Goal: Information Seeking & Learning: Compare options

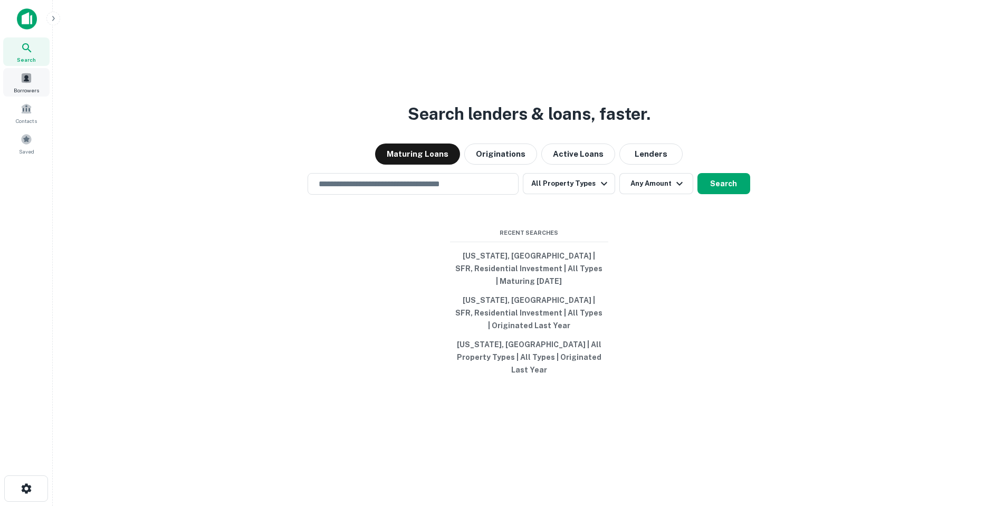
click at [25, 86] on span "Borrowers" at bounding box center [26, 90] width 25 height 8
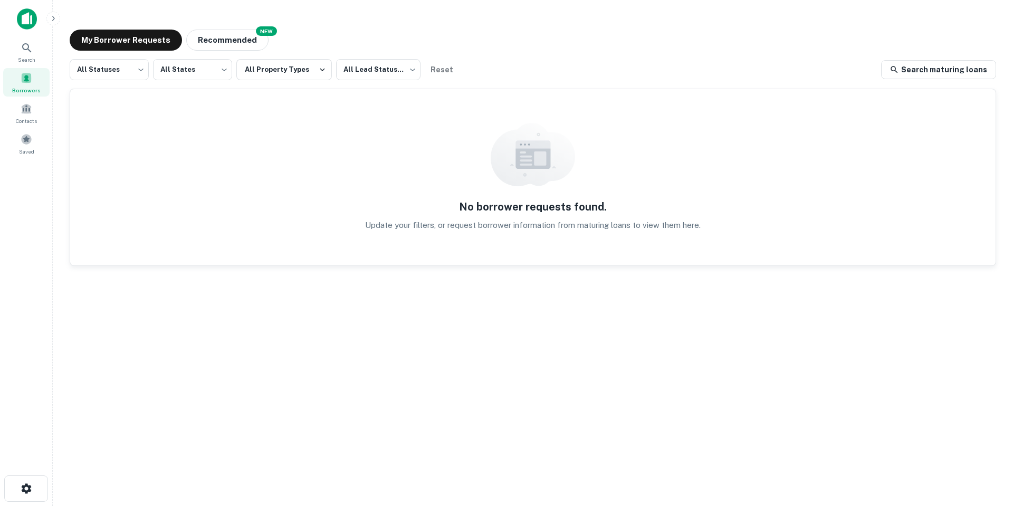
click at [26, 13] on img at bounding box center [27, 18] width 20 height 21
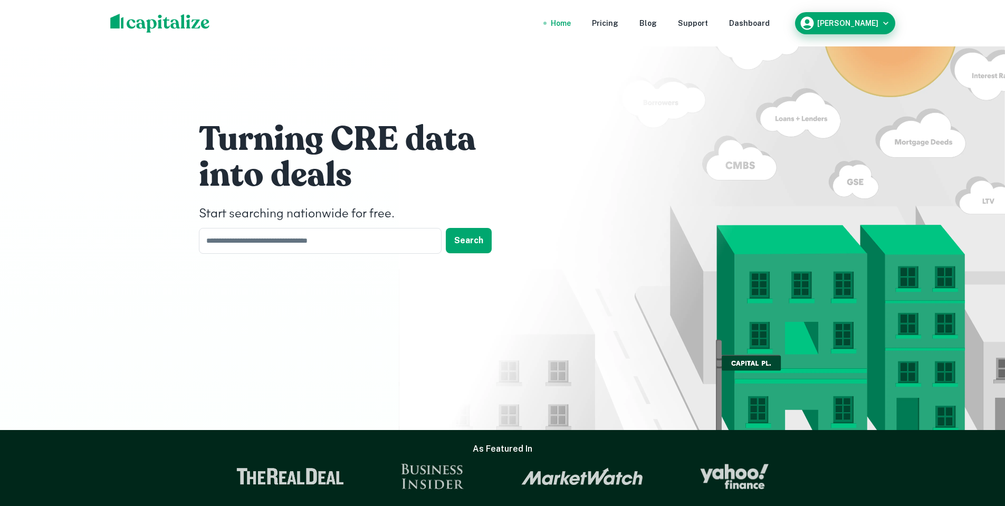
click at [833, 21] on h6 "Jonathan Kishaba" at bounding box center [847, 23] width 61 height 7
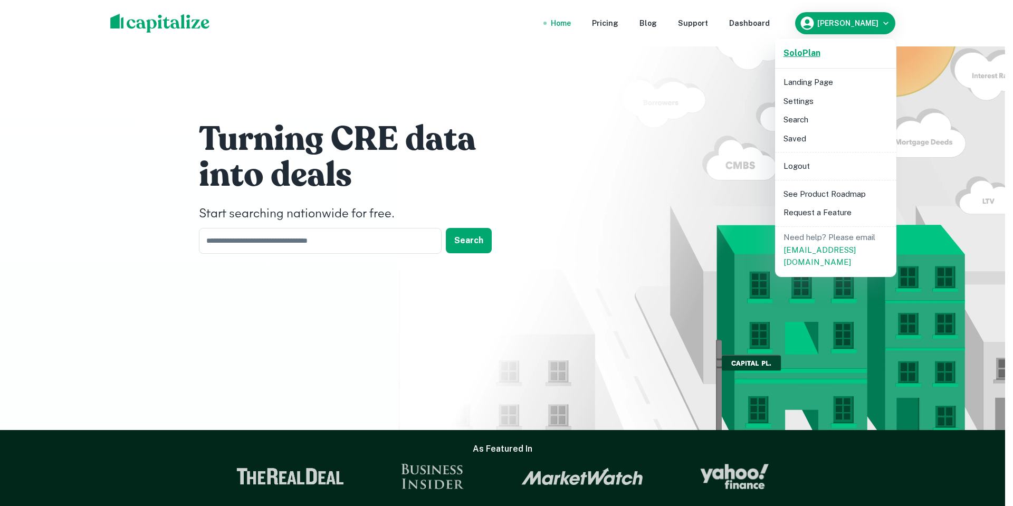
click at [808, 53] on strong "Solo Plan" at bounding box center [801, 53] width 37 height 10
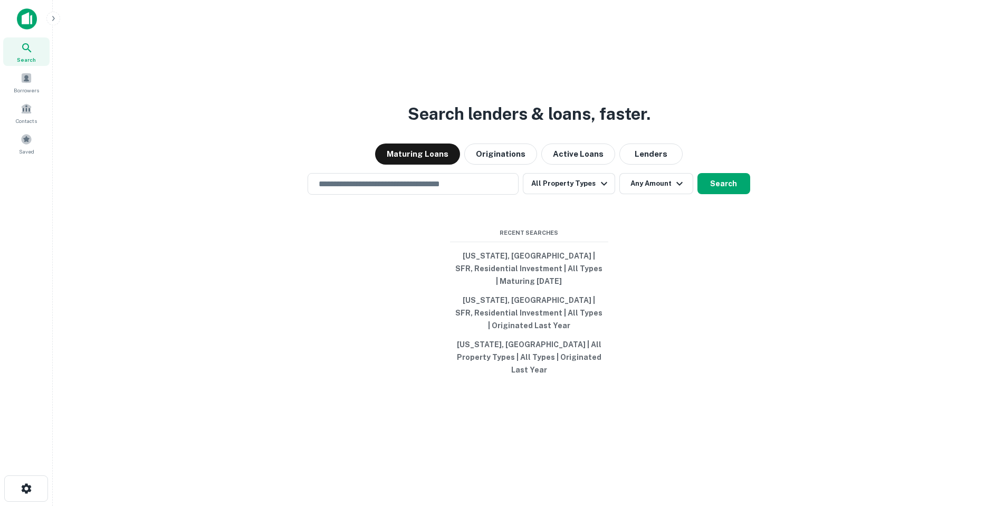
click at [31, 25] on img at bounding box center [27, 18] width 20 height 21
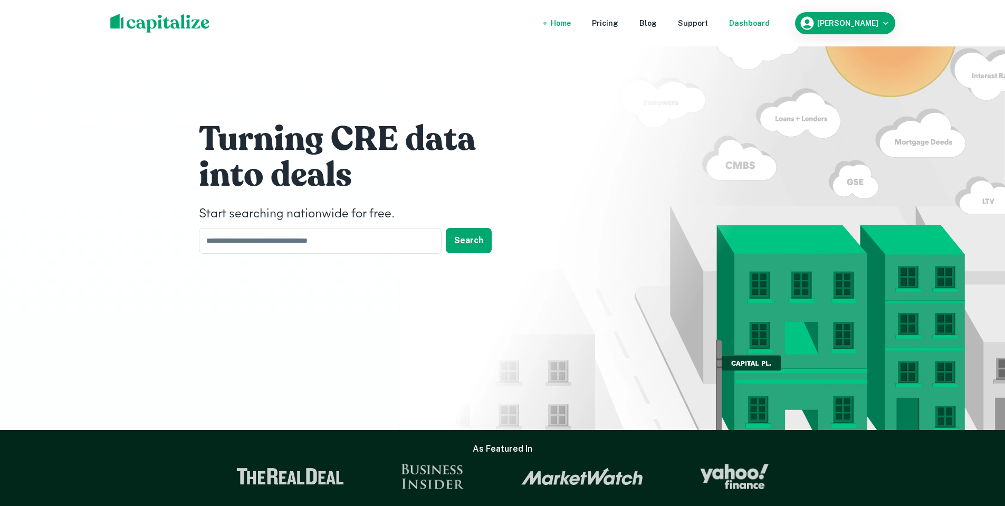
click at [745, 28] on div "Dashboard" at bounding box center [749, 23] width 41 height 12
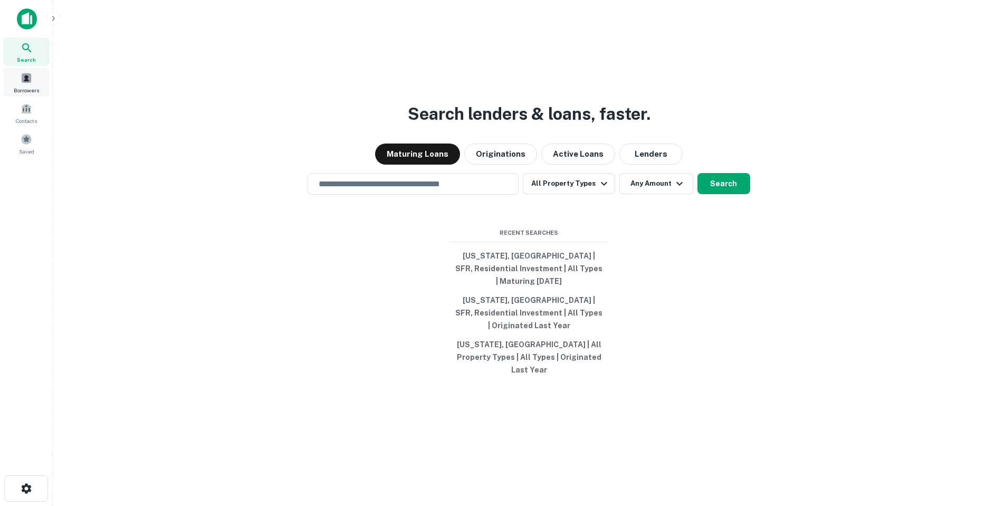
click at [2, 89] on div "Search Borrowers Contacts Saved" at bounding box center [26, 97] width 53 height 120
click at [16, 84] on div "Borrowers" at bounding box center [26, 82] width 46 height 28
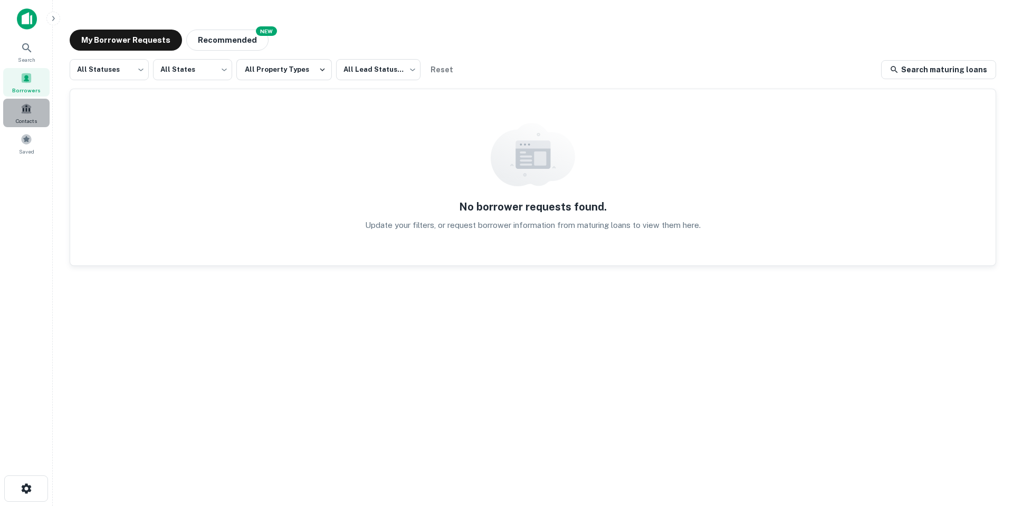
click at [26, 118] on span "Contacts" at bounding box center [26, 121] width 21 height 8
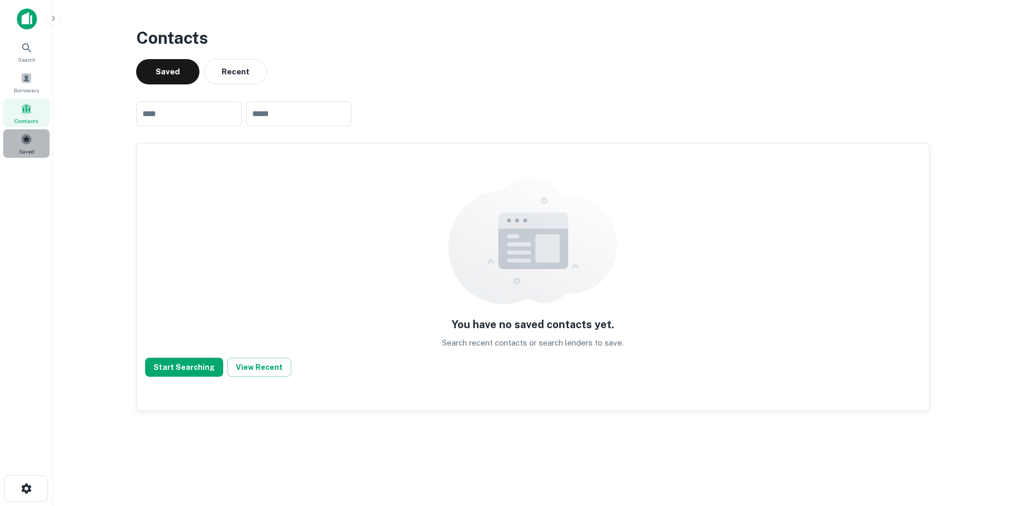
click at [28, 143] on span at bounding box center [27, 139] width 12 height 12
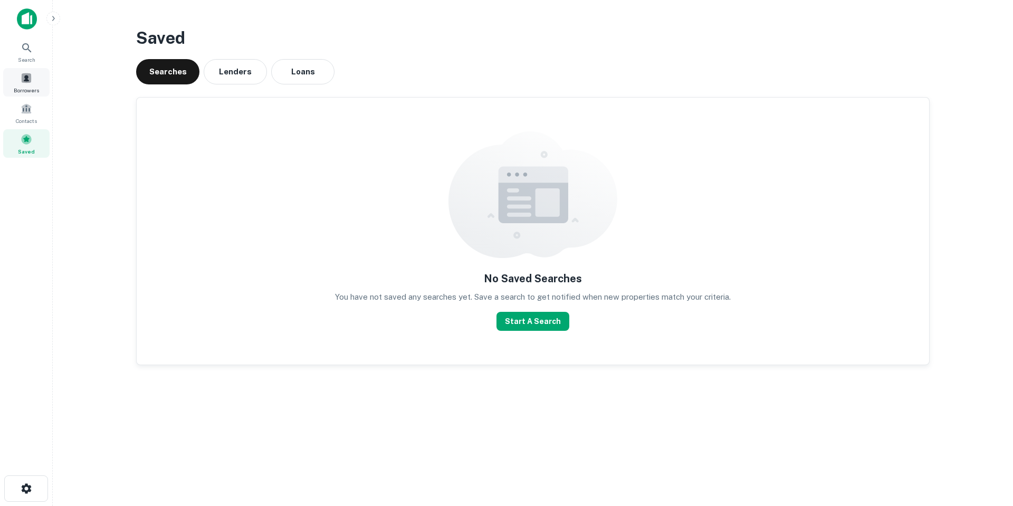
click at [37, 90] on span "Borrowers" at bounding box center [26, 90] width 25 height 8
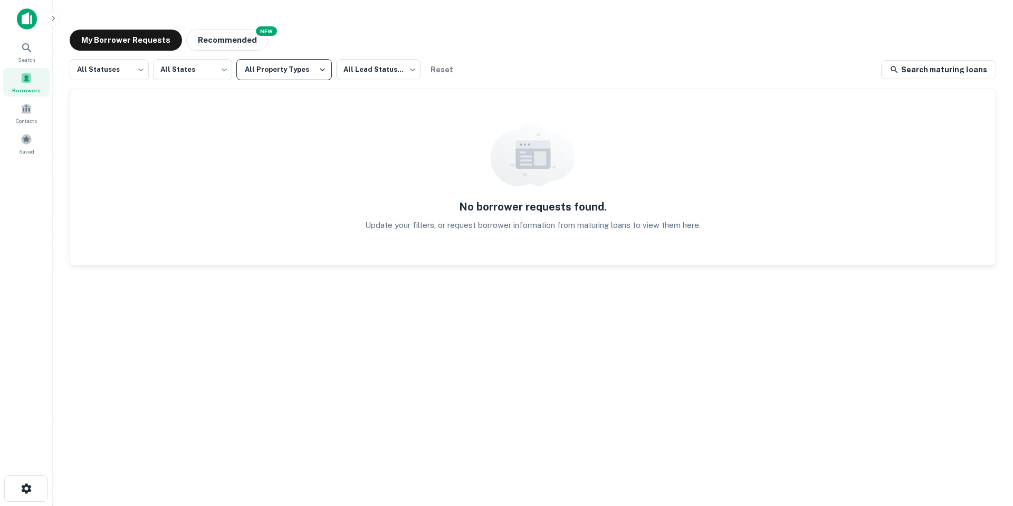
click at [304, 70] on button "All Property Types" at bounding box center [283, 69] width 95 height 21
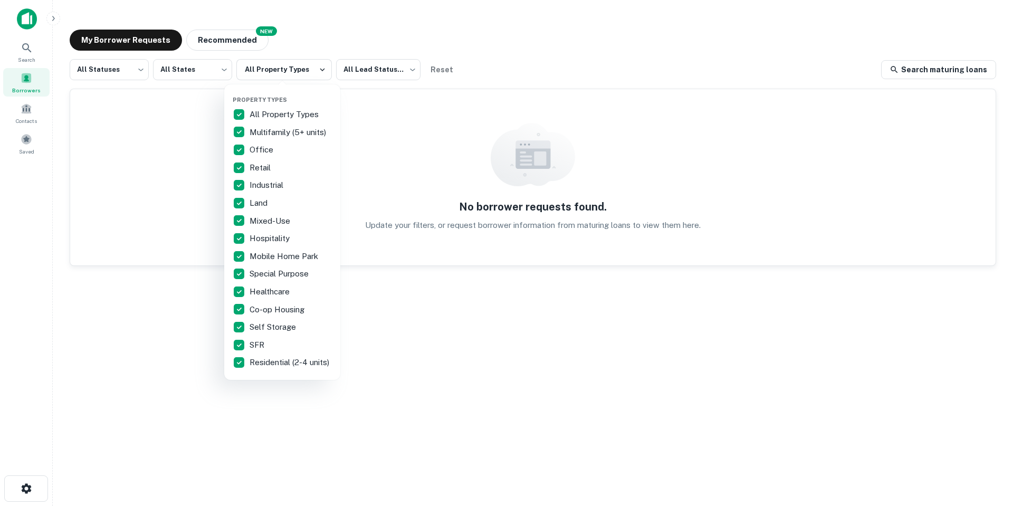
drag, startPoint x: 5, startPoint y: 42, endPoint x: 14, endPoint y: 49, distance: 12.0
click at [5, 43] on div at bounding box center [506, 253] width 1013 height 506
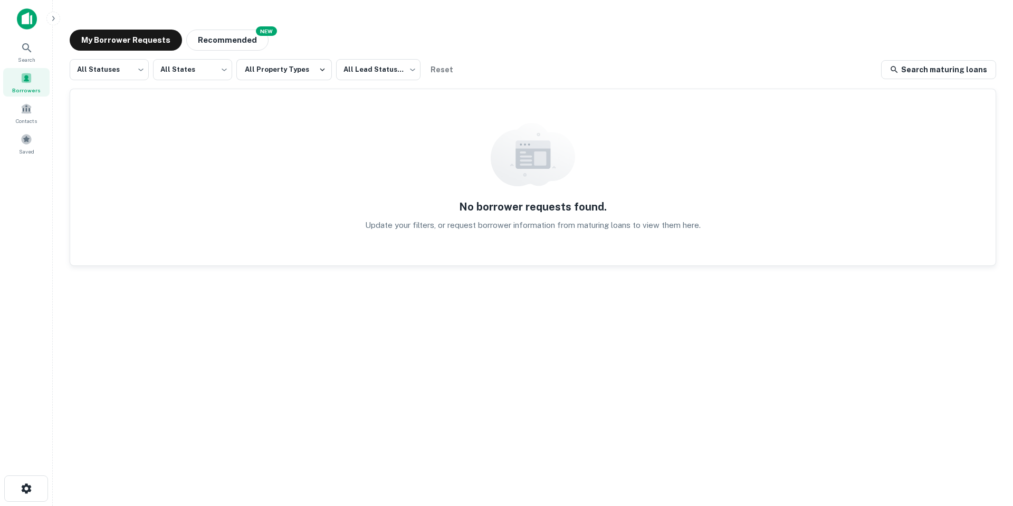
click at [21, 52] on div "Property Types All Property Types Multifamily (5+ units) Office Retail Industri…" at bounding box center [506, 253] width 1013 height 506
click at [32, 53] on icon at bounding box center [27, 48] width 13 height 13
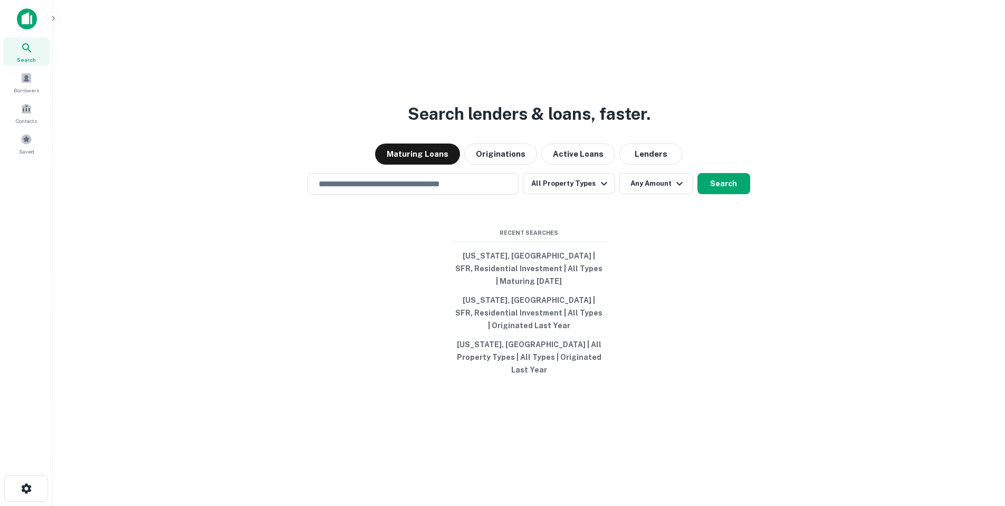
click at [567, 194] on button "All Property Types" at bounding box center [569, 183] width 92 height 21
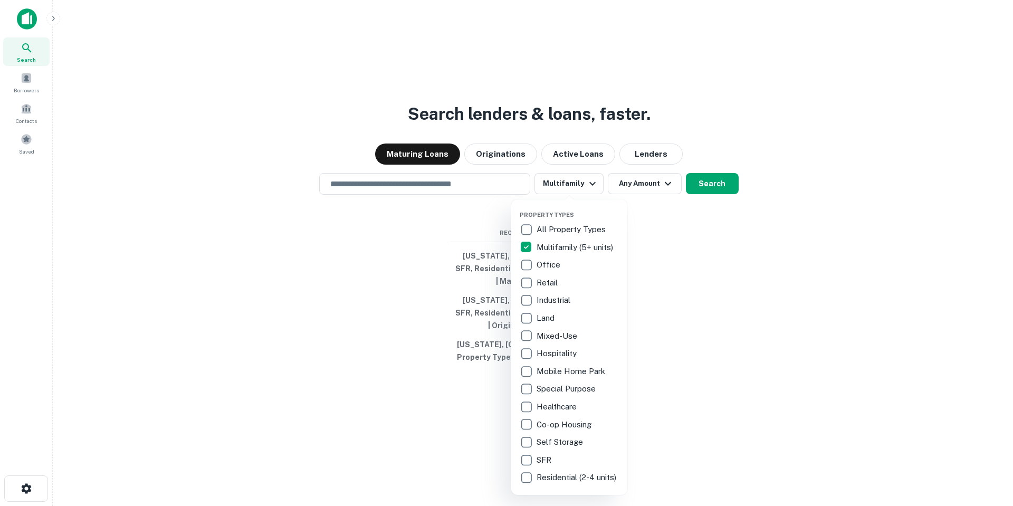
click at [642, 198] on div at bounding box center [506, 253] width 1013 height 506
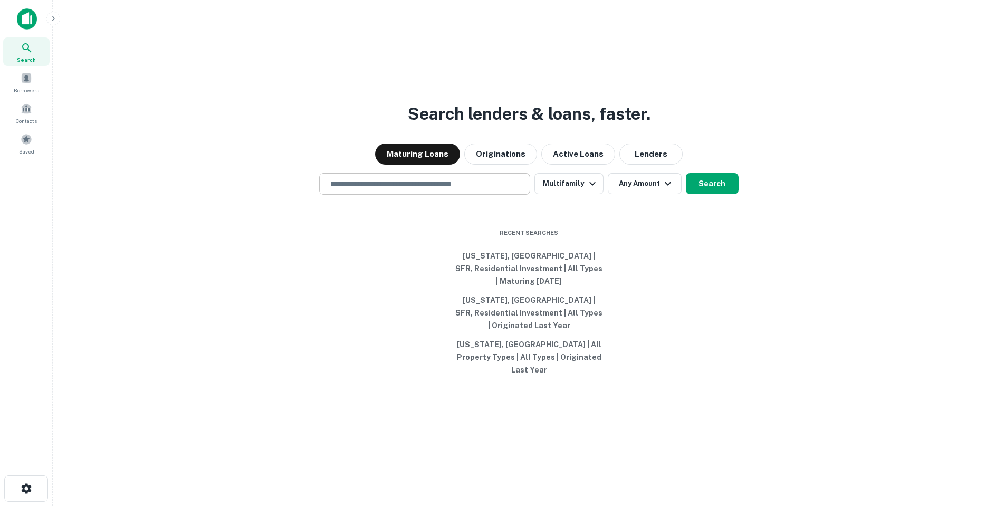
drag, startPoint x: 457, startPoint y: 199, endPoint x: 465, endPoint y: 199, distance: 8.4
click at [461, 190] on input "text" at bounding box center [425, 184] width 202 height 12
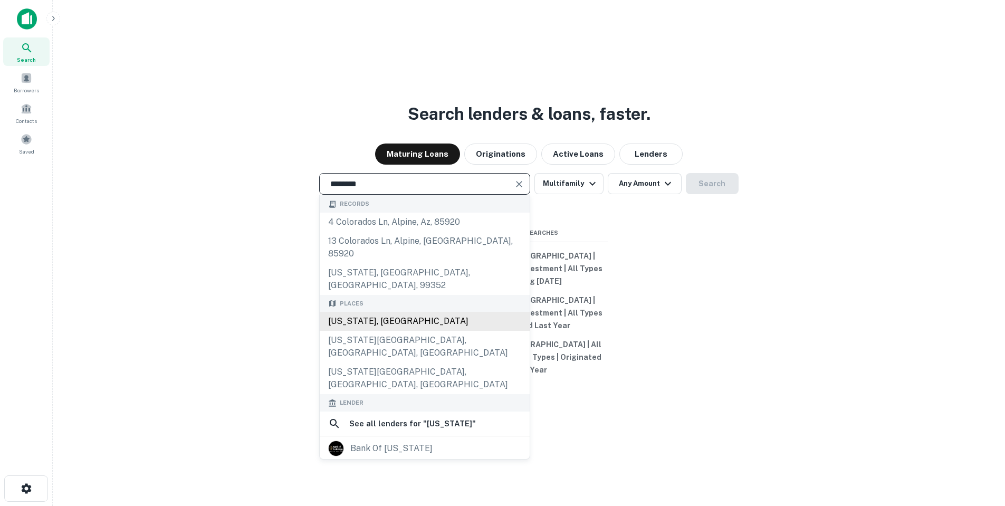
click at [420, 312] on div "[US_STATE], [GEOGRAPHIC_DATA]" at bounding box center [425, 321] width 210 height 19
type input "**********"
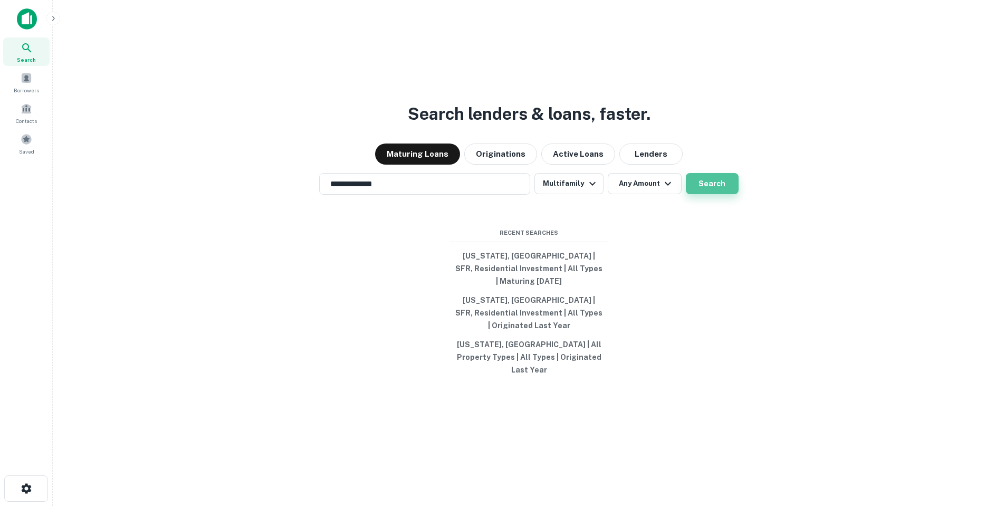
click at [710, 194] on button "Search" at bounding box center [712, 183] width 53 height 21
drag, startPoint x: 487, startPoint y: 204, endPoint x: 263, endPoint y: 166, distance: 227.4
click at [275, 175] on div "**********" at bounding box center [528, 278] width 935 height 506
drag, startPoint x: 475, startPoint y: 196, endPoint x: 491, endPoint y: 196, distance: 15.3
click at [475, 190] on input "**********" at bounding box center [417, 184] width 186 height 12
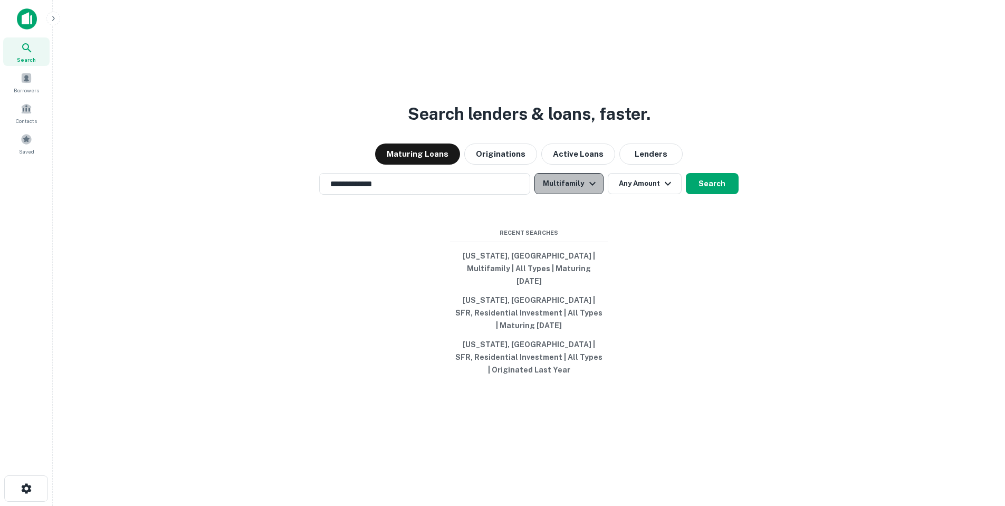
click at [581, 194] on button "Multifamily" at bounding box center [568, 183] width 69 height 21
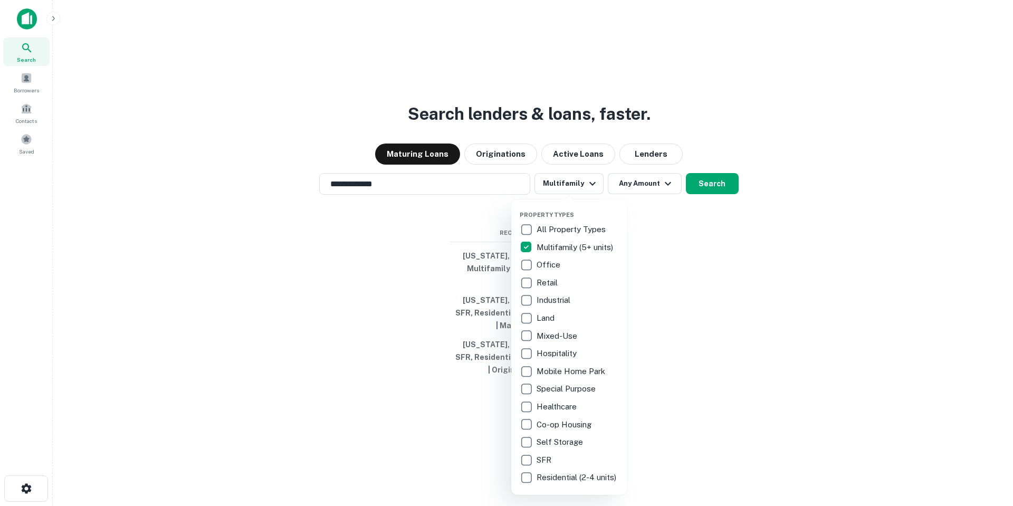
drag, startPoint x: 717, startPoint y: 264, endPoint x: 716, endPoint y: 257, distance: 7.5
click at [717, 261] on div at bounding box center [506, 253] width 1013 height 506
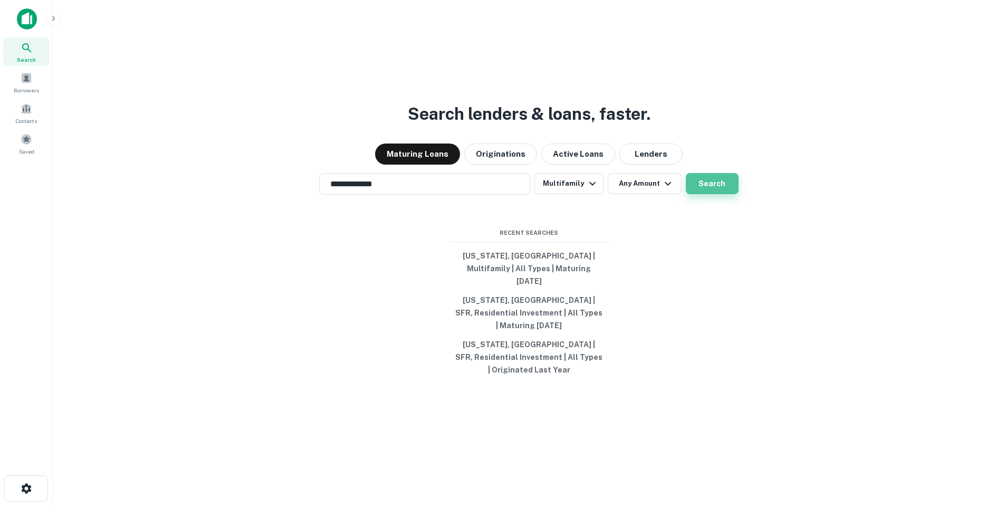
click at [708, 193] on button "Search" at bounding box center [712, 183] width 53 height 21
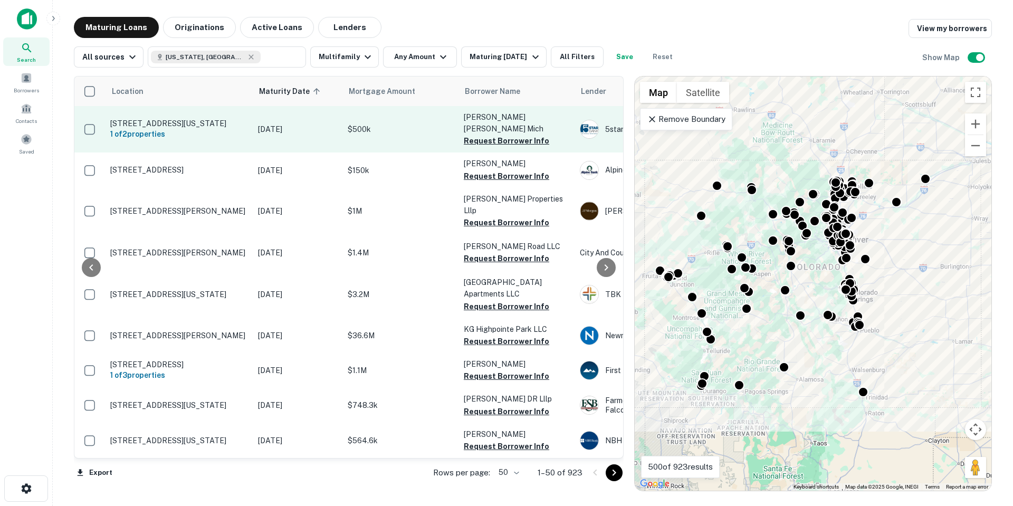
scroll to position [0, 168]
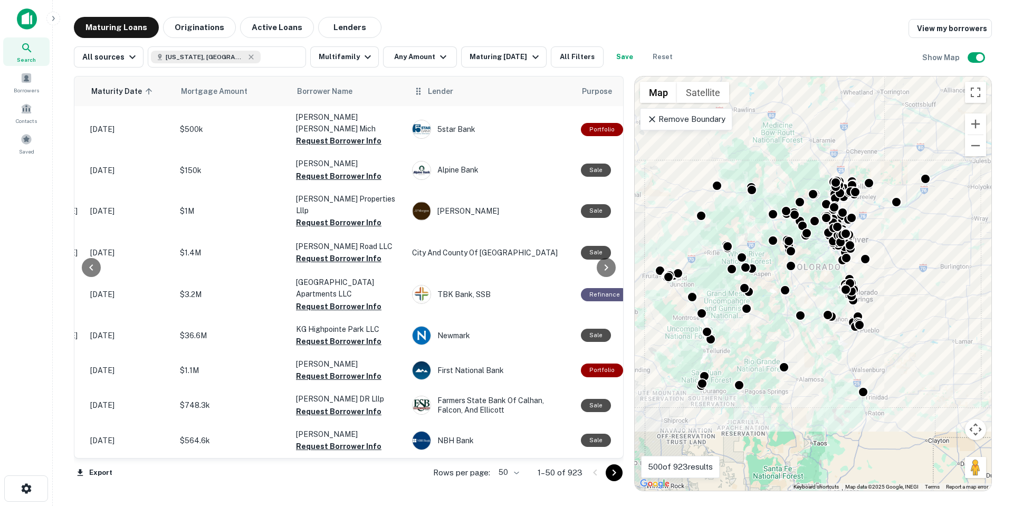
click at [430, 98] on th "Lender" at bounding box center [491, 91] width 169 height 30
click at [346, 28] on button "Lenders" at bounding box center [349, 27] width 63 height 21
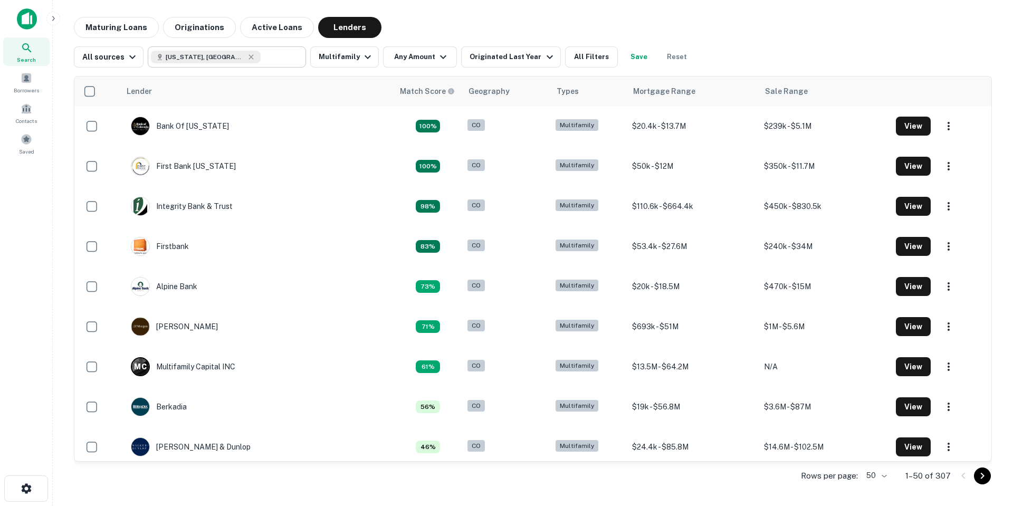
click at [213, 61] on div "[US_STATE], [GEOGRAPHIC_DATA]" at bounding box center [206, 57] width 110 height 13
type input "**********"
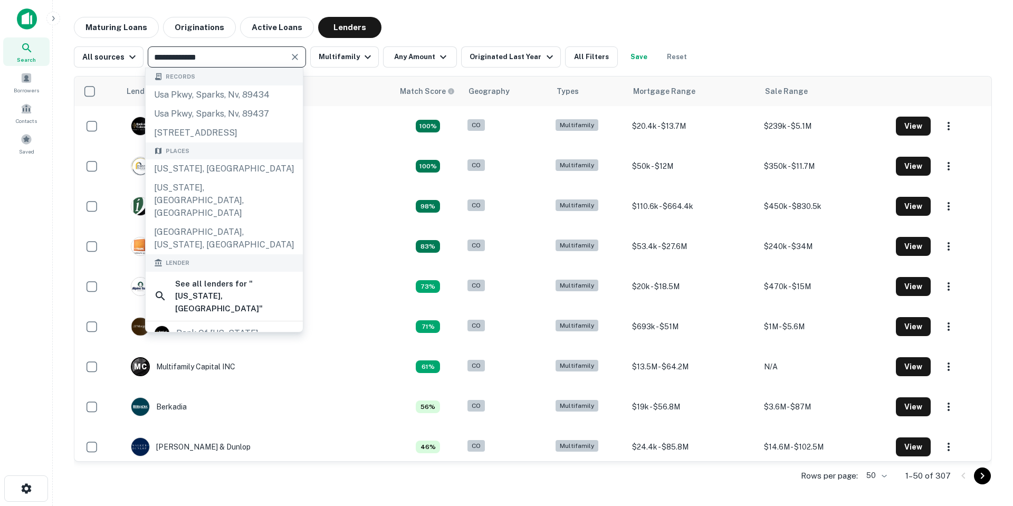
click at [212, 55] on input "**********" at bounding box center [218, 57] width 135 height 15
click at [292, 56] on icon "Clear" at bounding box center [295, 57] width 11 height 11
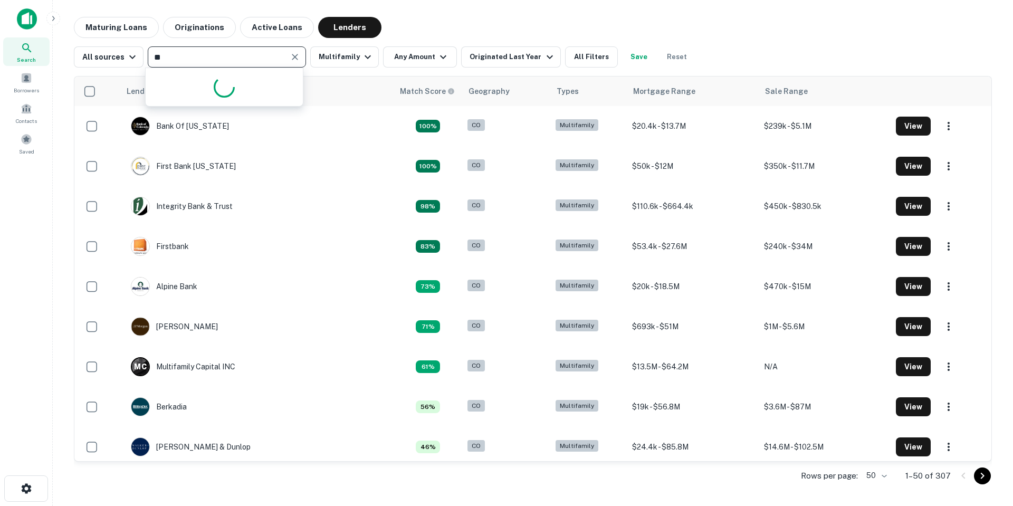
type input "***"
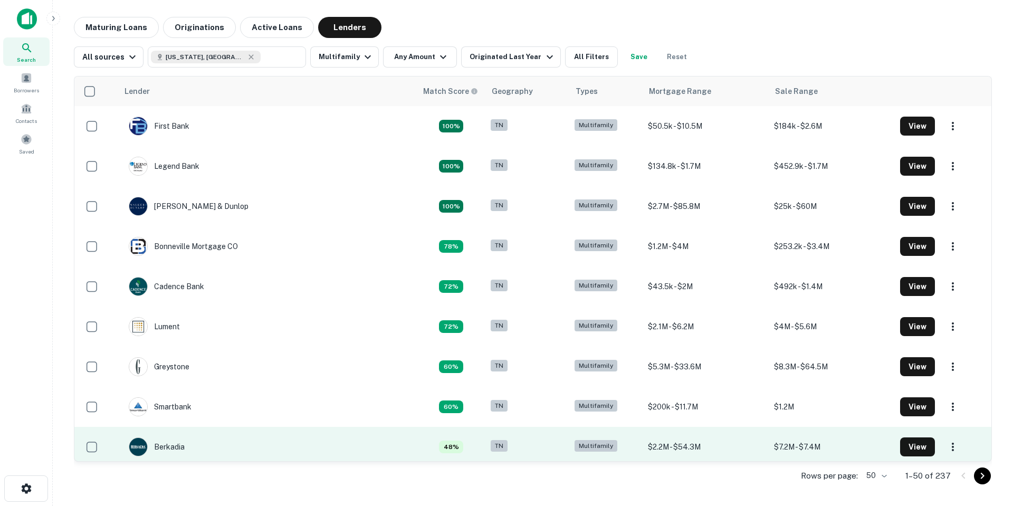
type input "**********"
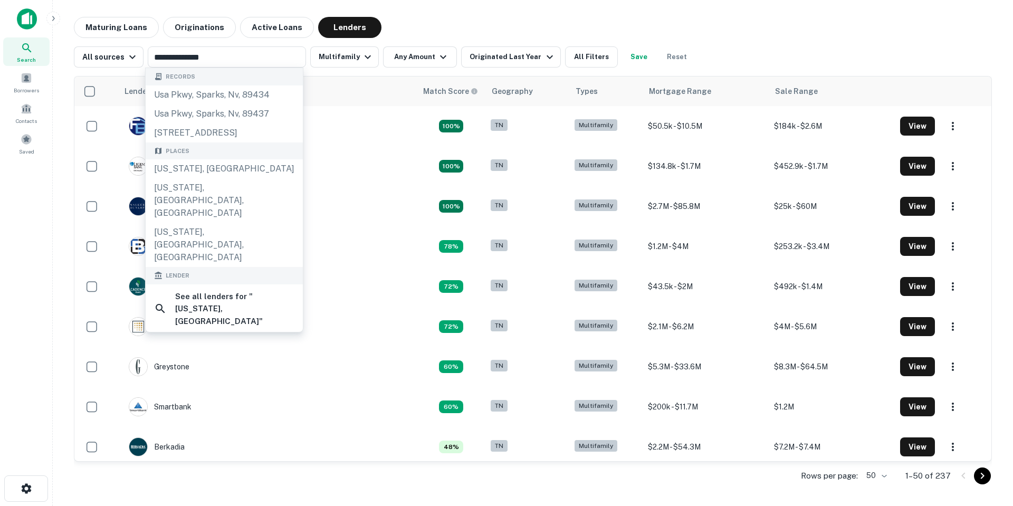
click at [600, 32] on div "Maturing Loans Originations Active Loans Lenders" at bounding box center [533, 27] width 918 height 21
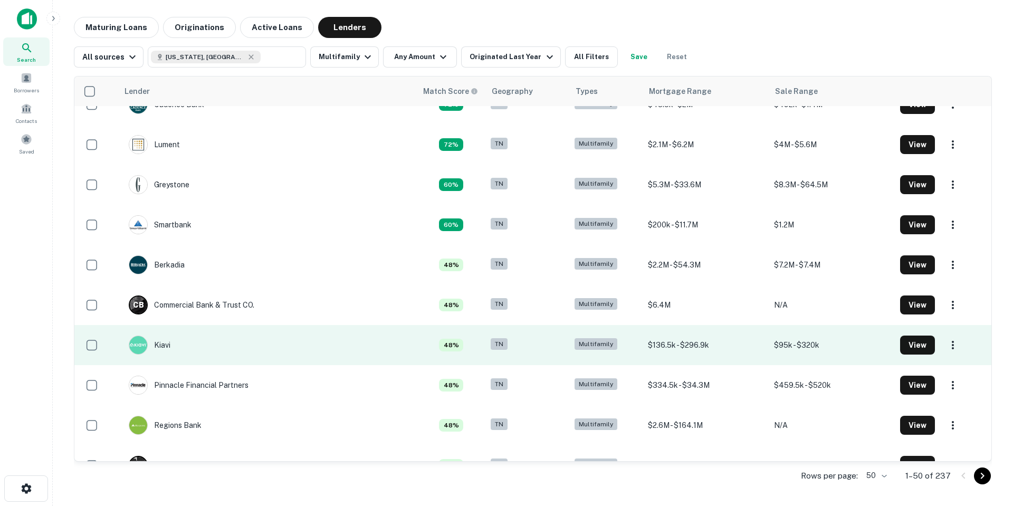
scroll to position [158, 0]
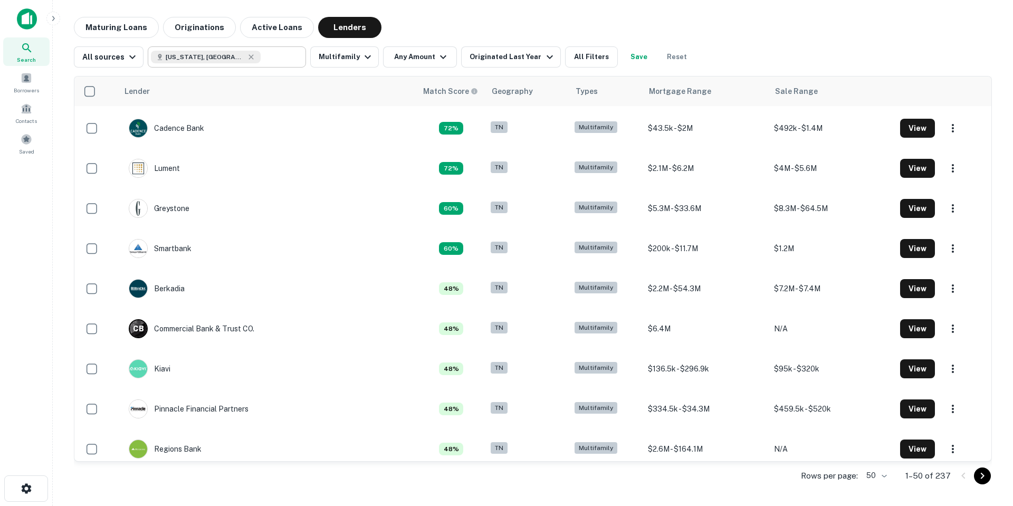
drag, startPoint x: 108, startPoint y: 22, endPoint x: 255, endPoint y: 54, distance: 150.7
click at [108, 22] on button "Maturing Loans" at bounding box center [116, 27] width 85 height 21
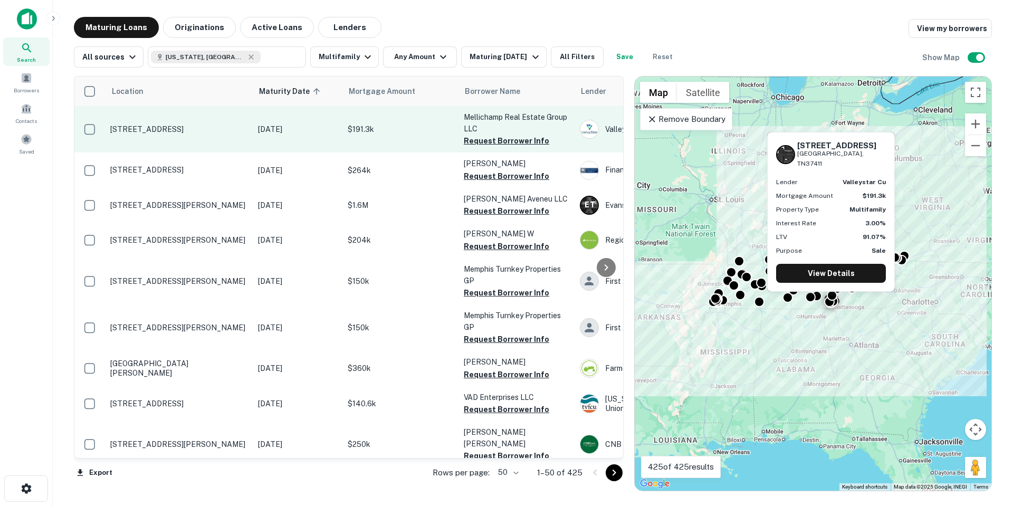
click at [167, 132] on p "406 Sequoia Dr Chattanooga, TN37411" at bounding box center [178, 128] width 137 height 9
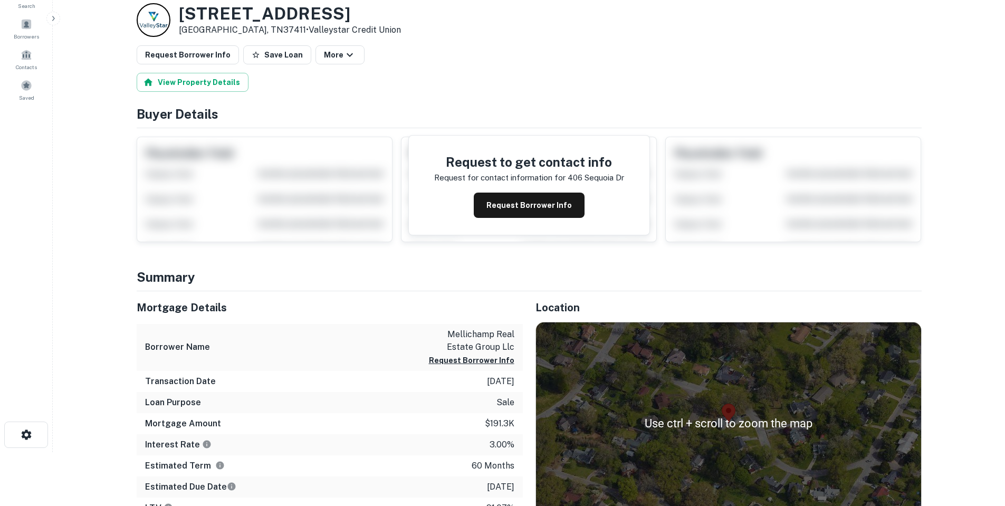
scroll to position [211, 0]
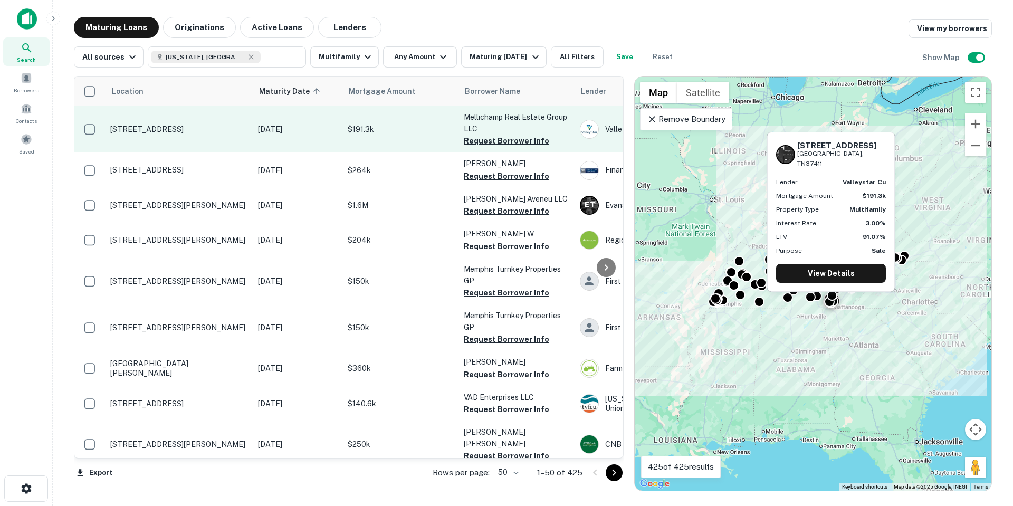
click at [196, 130] on p "406 Sequoia Dr Chattanooga, TN37411" at bounding box center [178, 128] width 137 height 9
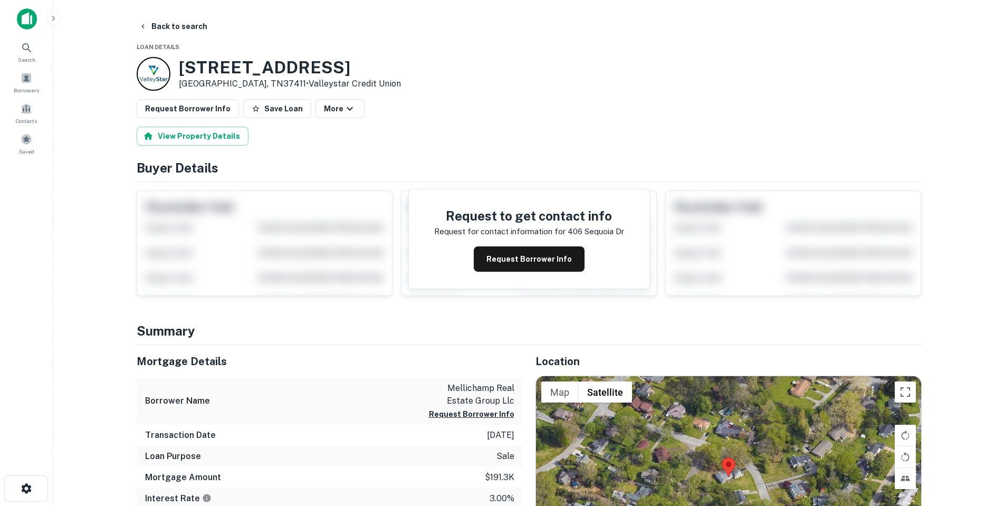
scroll to position [211, 0]
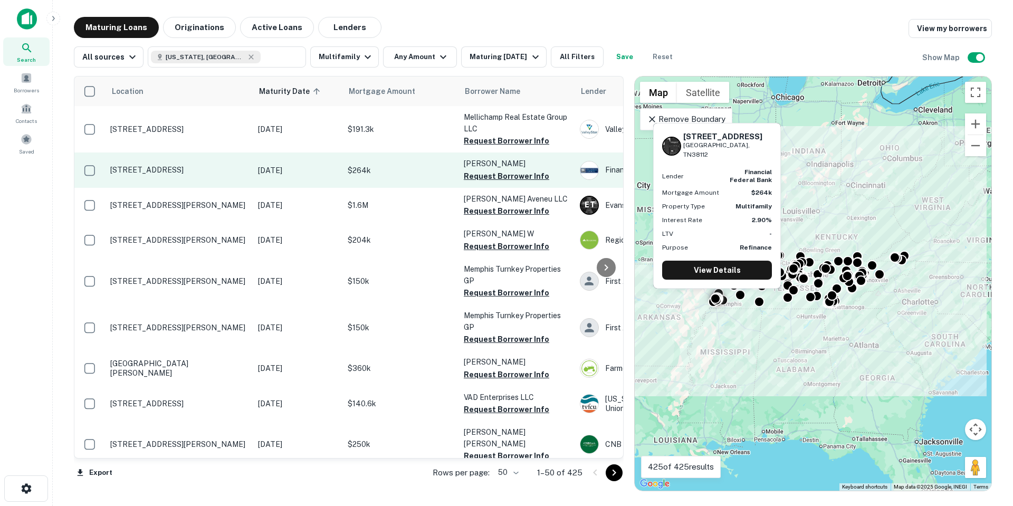
click at [212, 163] on td "37 S Merton St Memphis, TN38112" at bounding box center [179, 169] width 148 height 35
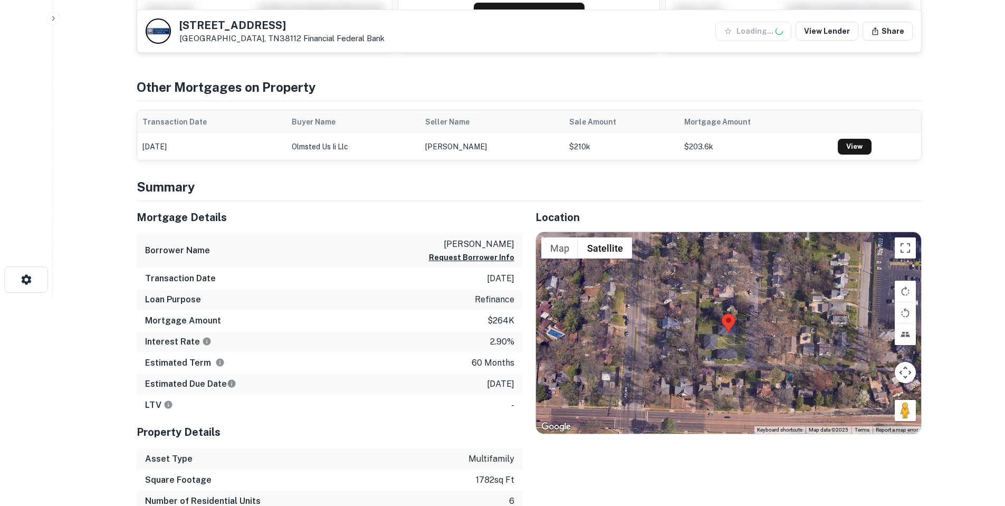
scroll to position [211, 0]
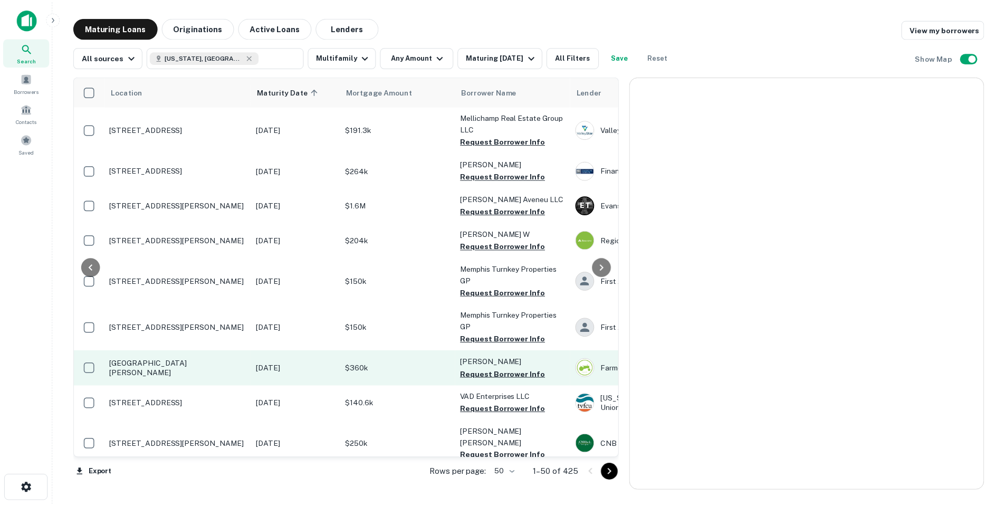
scroll to position [106, 0]
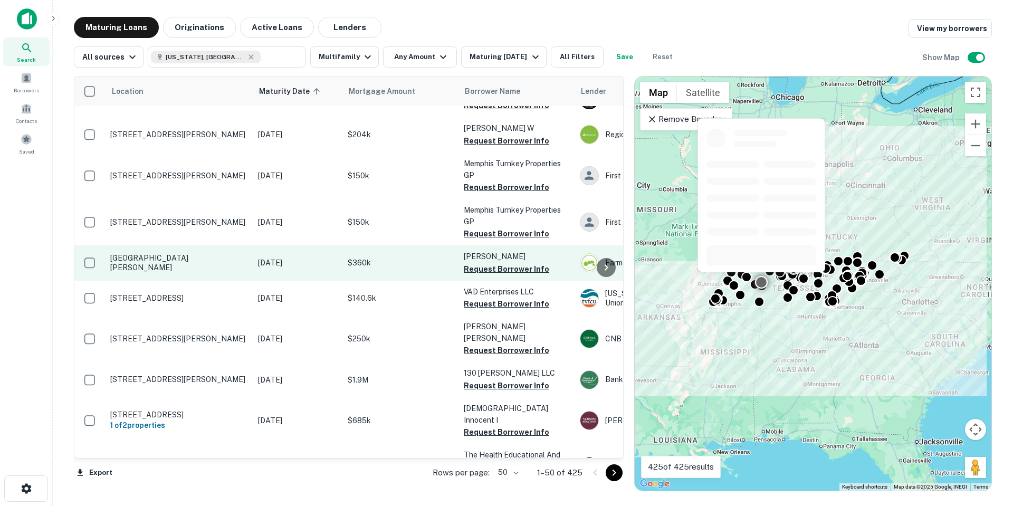
click at [313, 273] on td "Aug 26, 2025" at bounding box center [298, 262] width 90 height 35
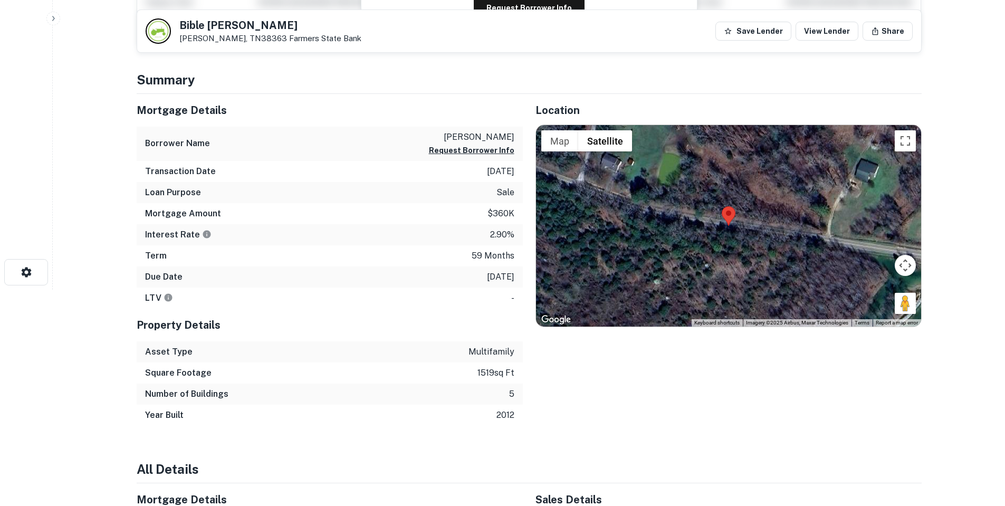
scroll to position [106, 0]
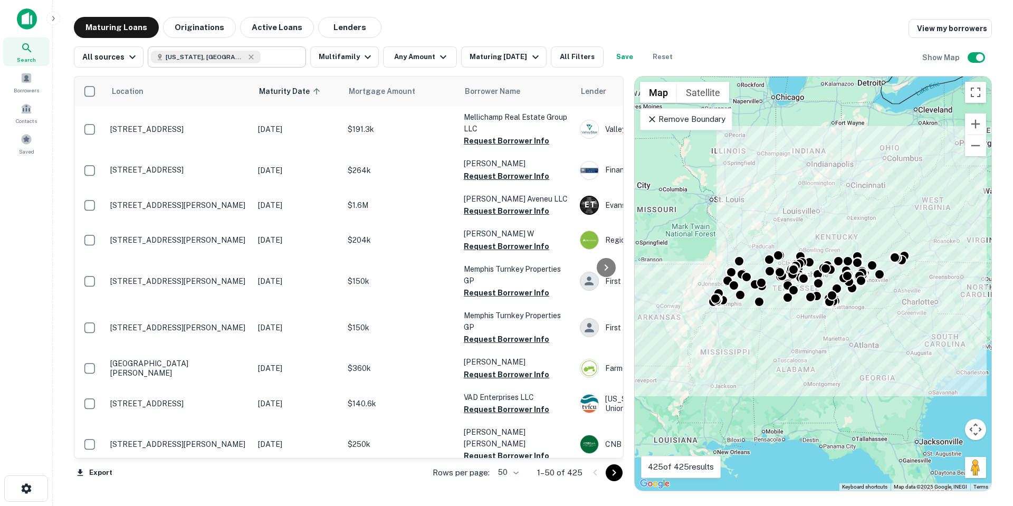
drag, startPoint x: 210, startPoint y: 51, endPoint x: 232, endPoint y: 64, distance: 25.6
click at [227, 63] on div "Tennessee, USA ​" at bounding box center [227, 56] width 158 height 21
type input "**********"
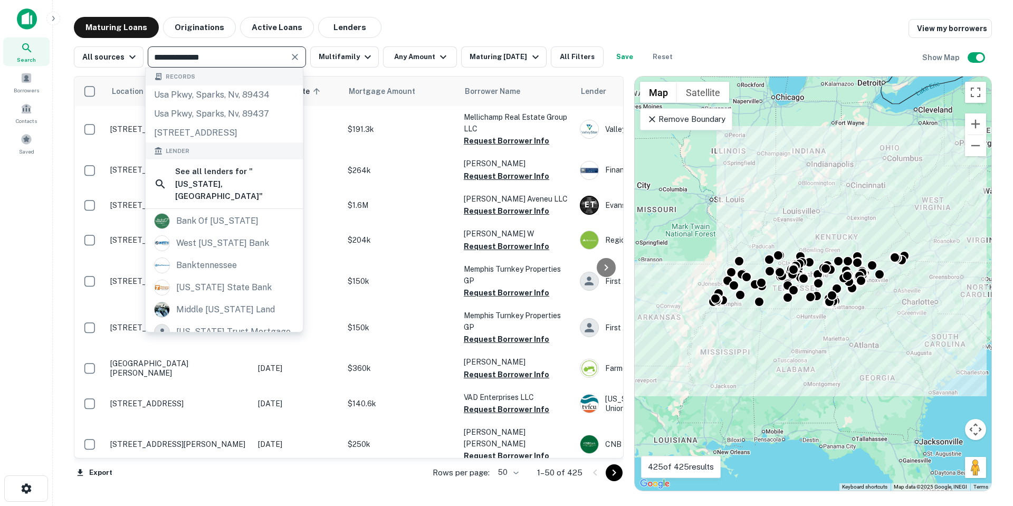
click at [232, 64] on div "**********" at bounding box center [227, 56] width 158 height 21
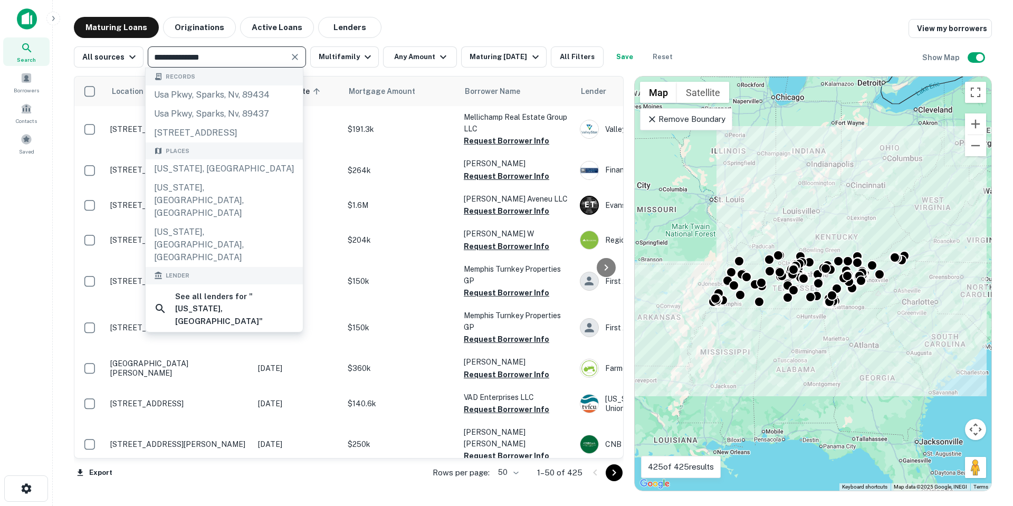
drag, startPoint x: 225, startPoint y: 59, endPoint x: 47, endPoint y: 40, distance: 178.7
click at [47, 40] on div "**********" at bounding box center [506, 253] width 1013 height 506
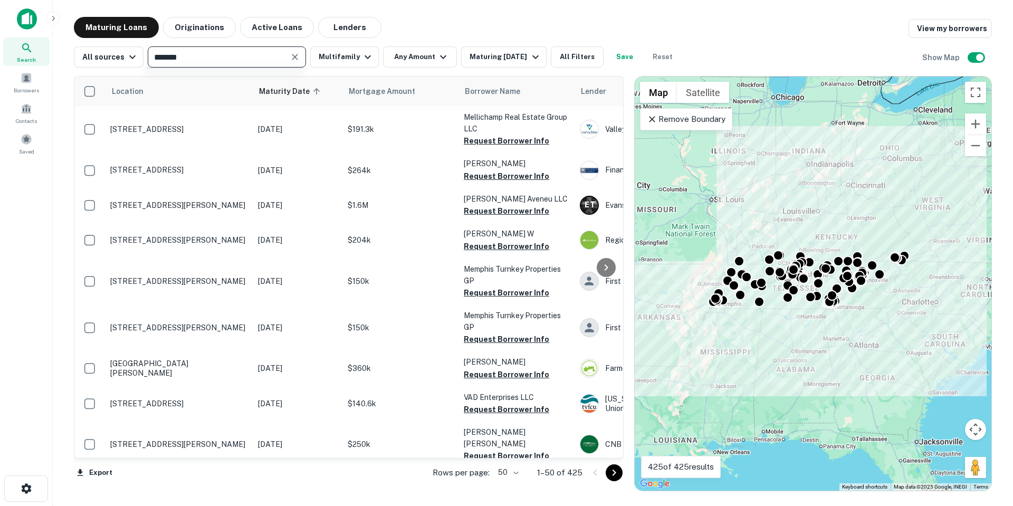
type input "********"
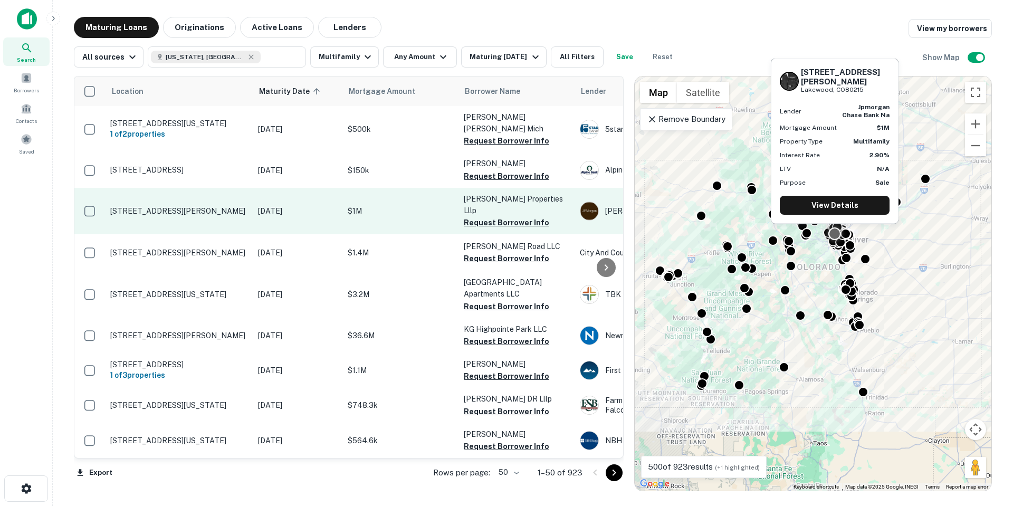
click at [408, 213] on td "$1M" at bounding box center [400, 211] width 116 height 46
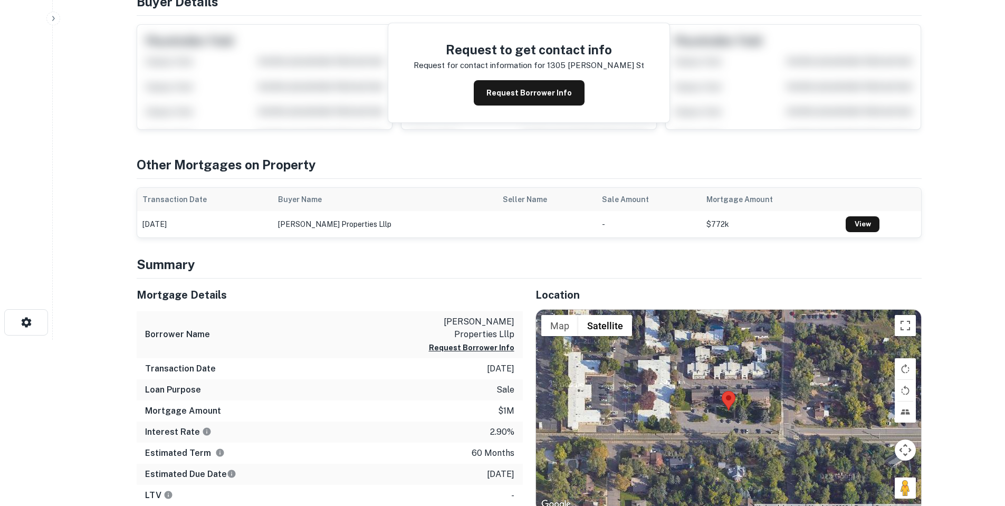
scroll to position [264, 0]
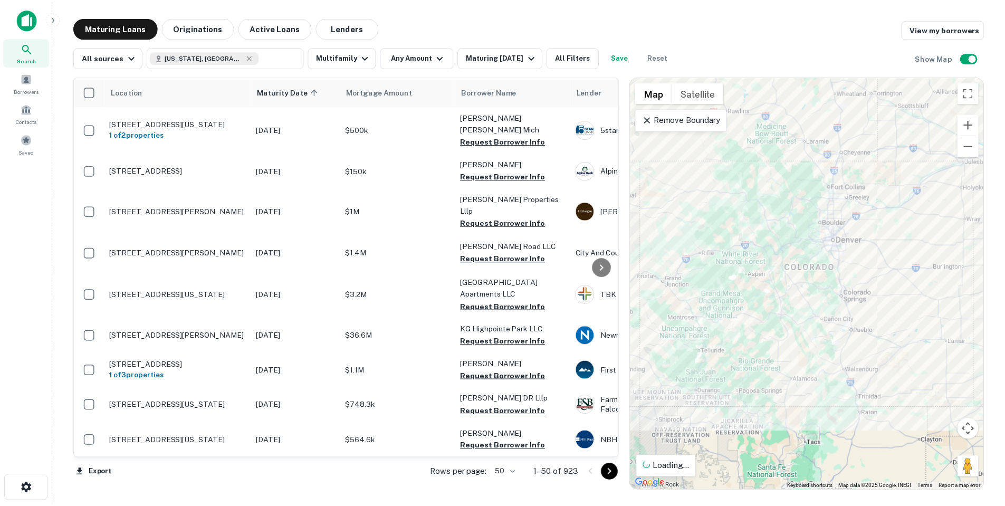
scroll to position [211, 0]
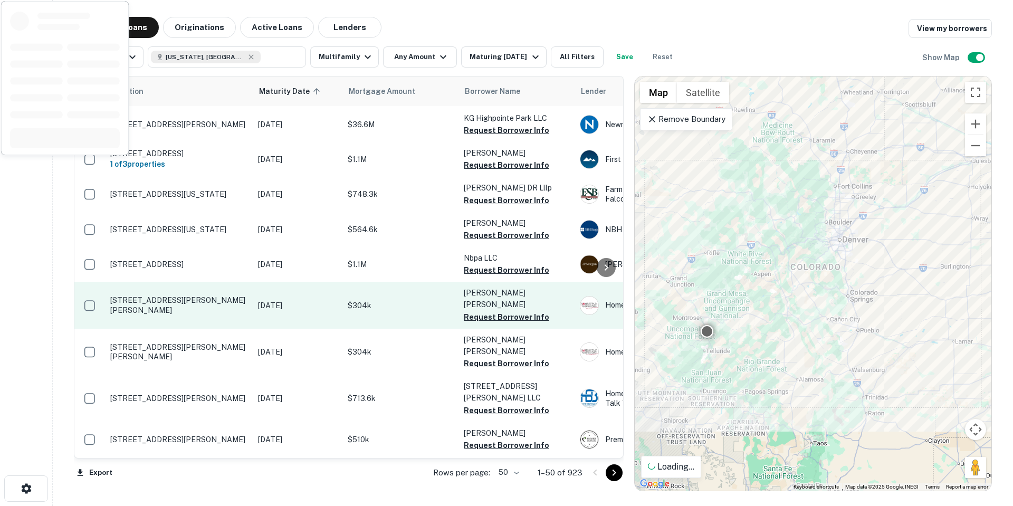
click at [348, 285] on td "$304k" at bounding box center [400, 305] width 116 height 46
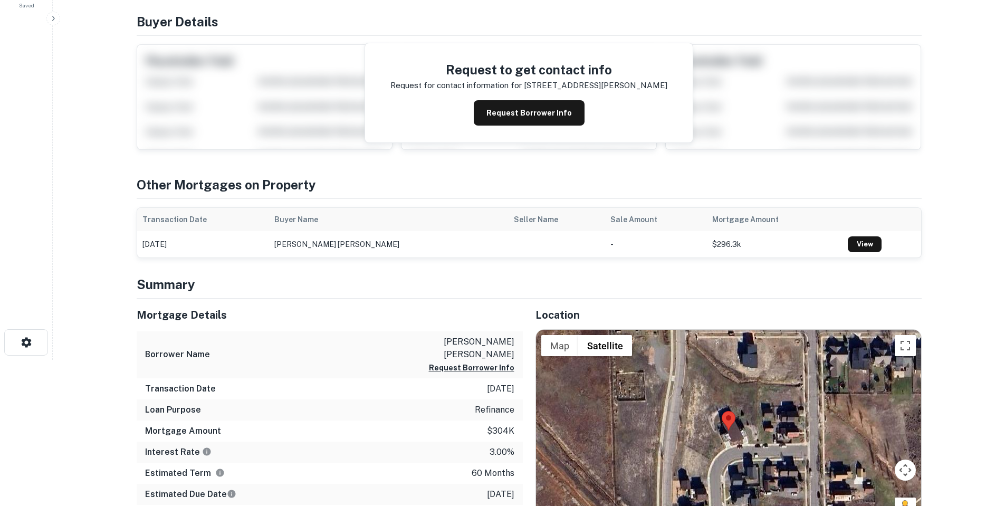
scroll to position [264, 0]
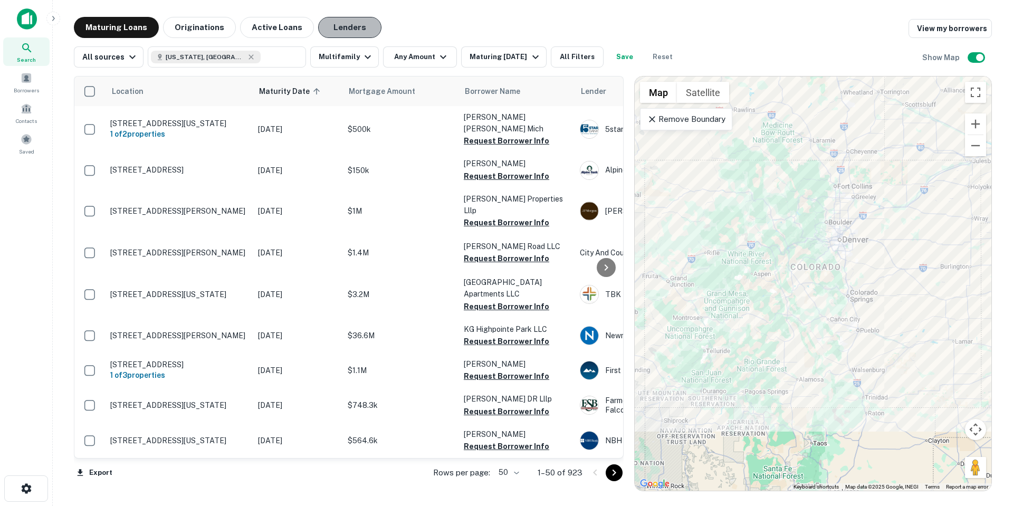
click at [354, 34] on button "Lenders" at bounding box center [349, 27] width 63 height 21
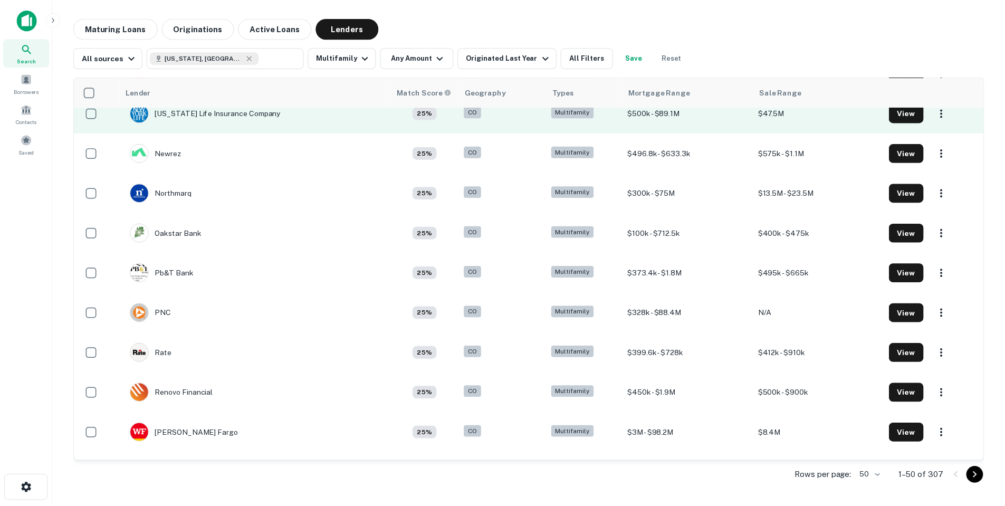
scroll to position [1650, 0]
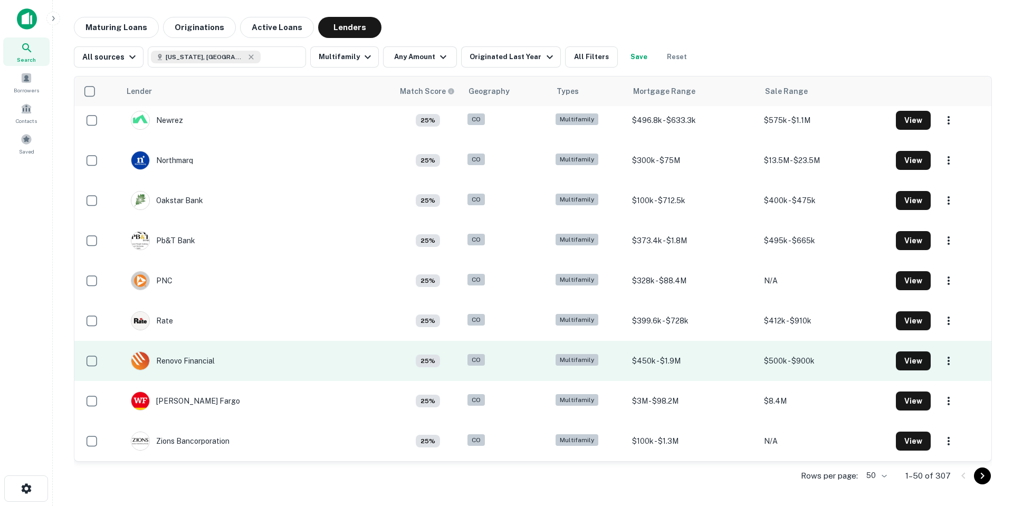
click at [237, 371] on td "Renovo Financial" at bounding box center [257, 361] width 274 height 40
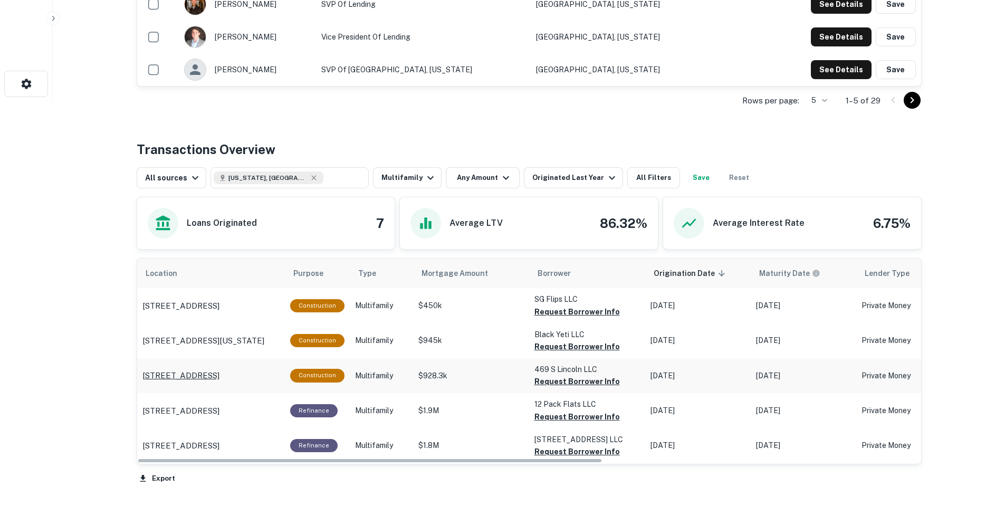
scroll to position [422, 0]
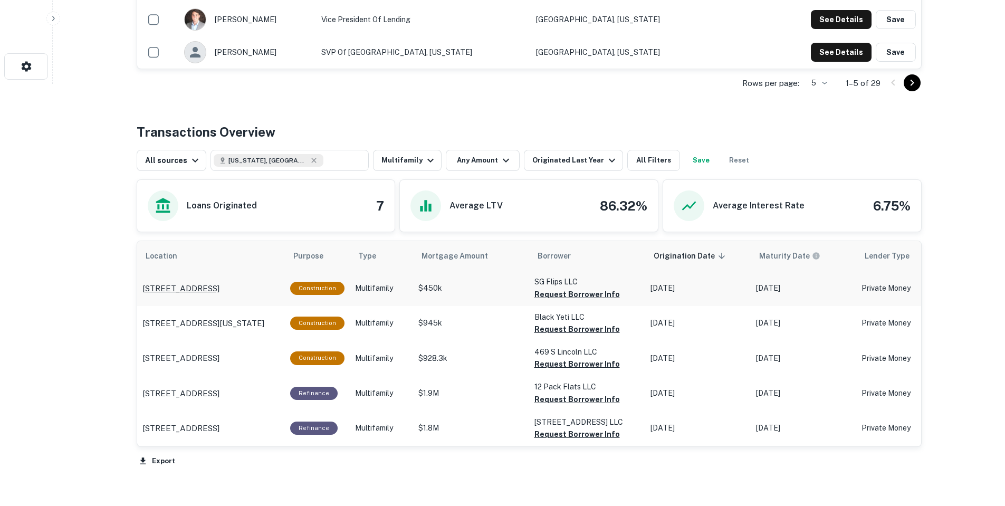
click at [219, 291] on p "969 S Utica St Denver, CO80219" at bounding box center [180, 288] width 77 height 13
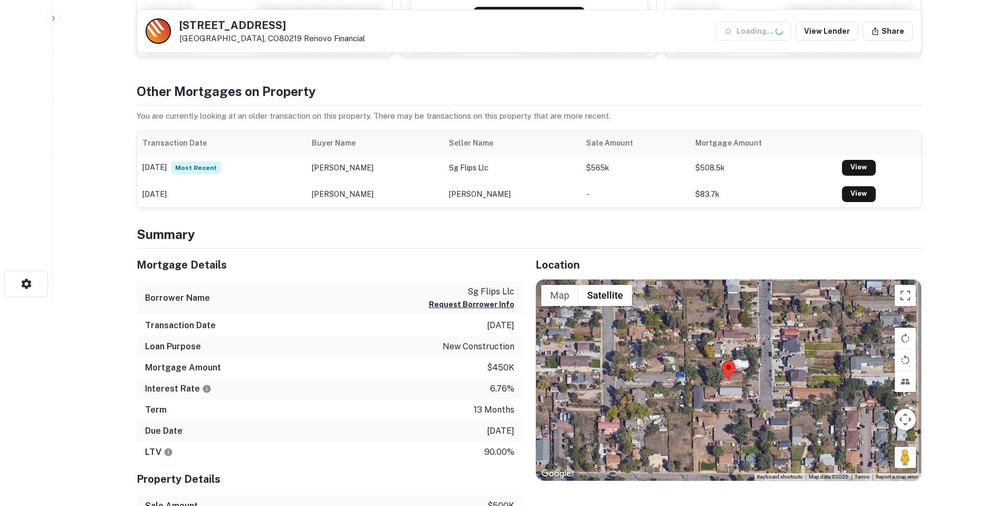
scroll to position [317, 0]
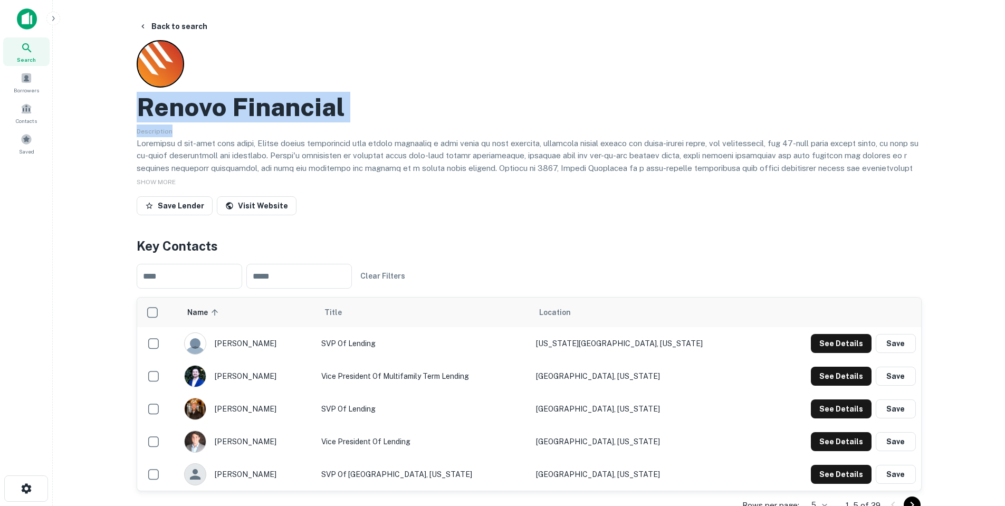
drag, startPoint x: 421, startPoint y: 124, endPoint x: 132, endPoint y: 101, distance: 290.0
click at [132, 101] on div "Back to search Renovo Financial Description SHOW MORE Save Lender Visit Website…" at bounding box center [529, 504] width 810 height 975
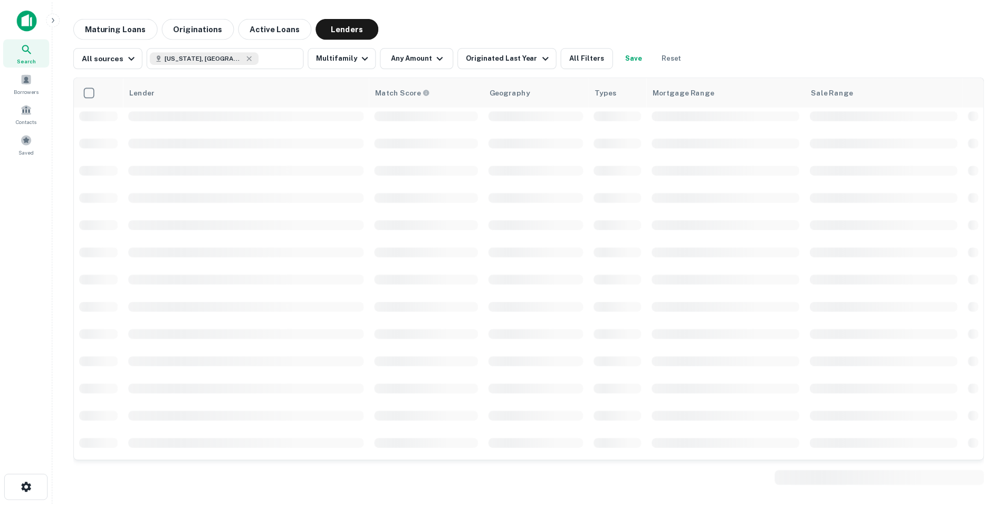
scroll to position [1650, 0]
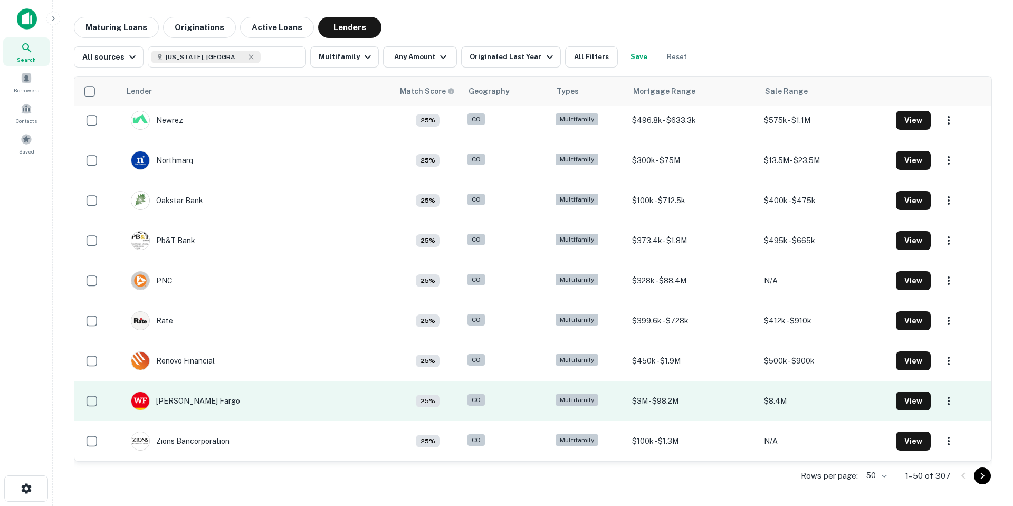
click at [250, 394] on td "[PERSON_NAME] Fargo" at bounding box center [257, 401] width 274 height 40
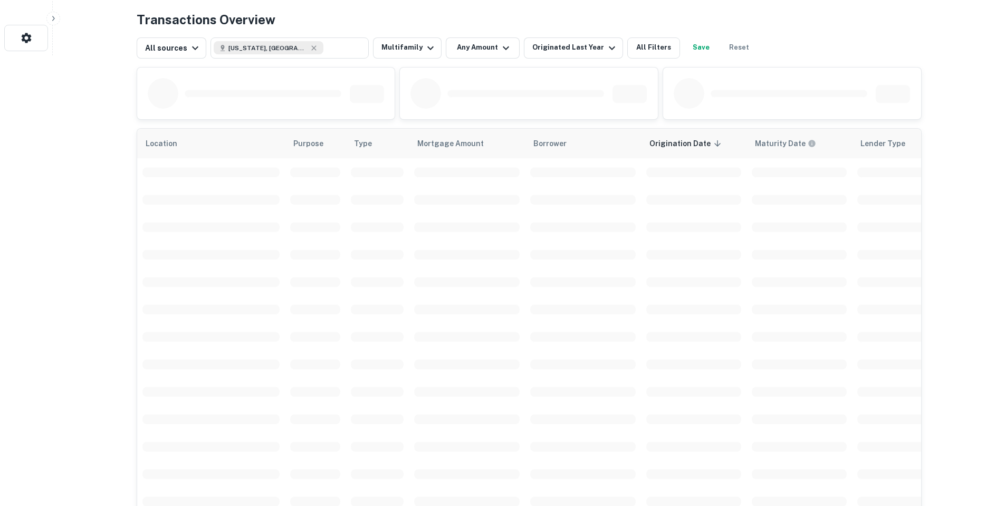
scroll to position [475, 0]
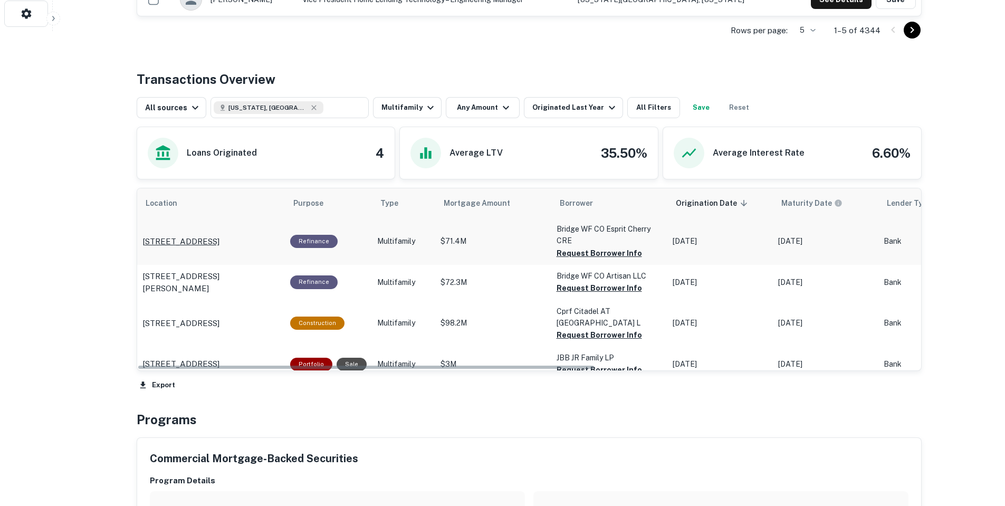
click at [189, 244] on p "[STREET_ADDRESS]" at bounding box center [180, 241] width 77 height 13
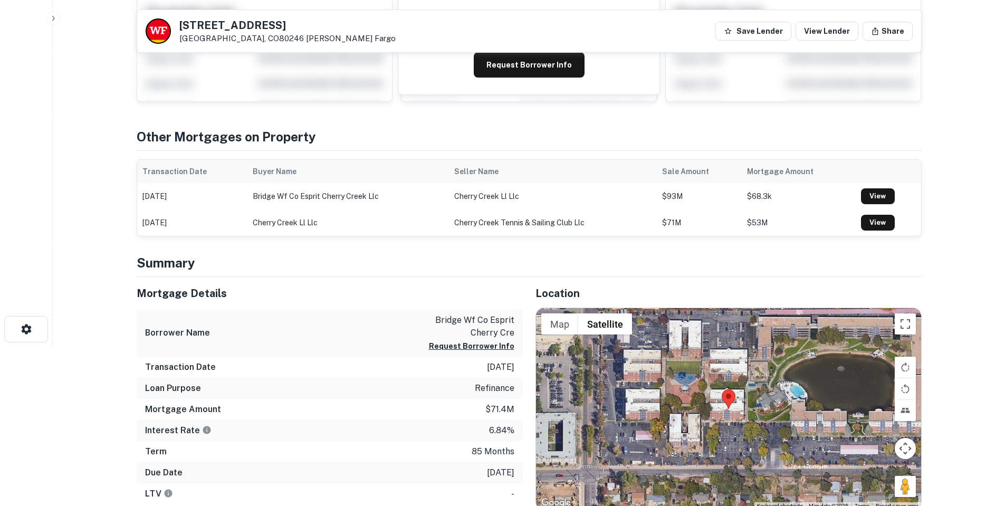
scroll to position [264, 0]
